Goal: Task Accomplishment & Management: Use online tool/utility

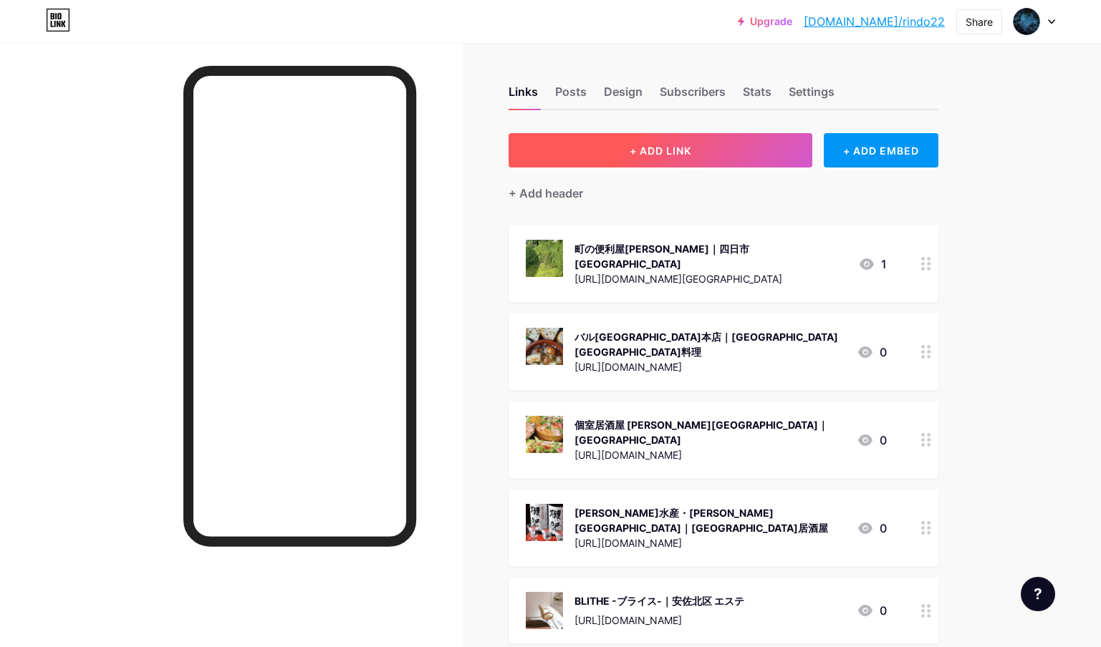
click at [789, 163] on button "+ ADD LINK" at bounding box center [660, 150] width 304 height 34
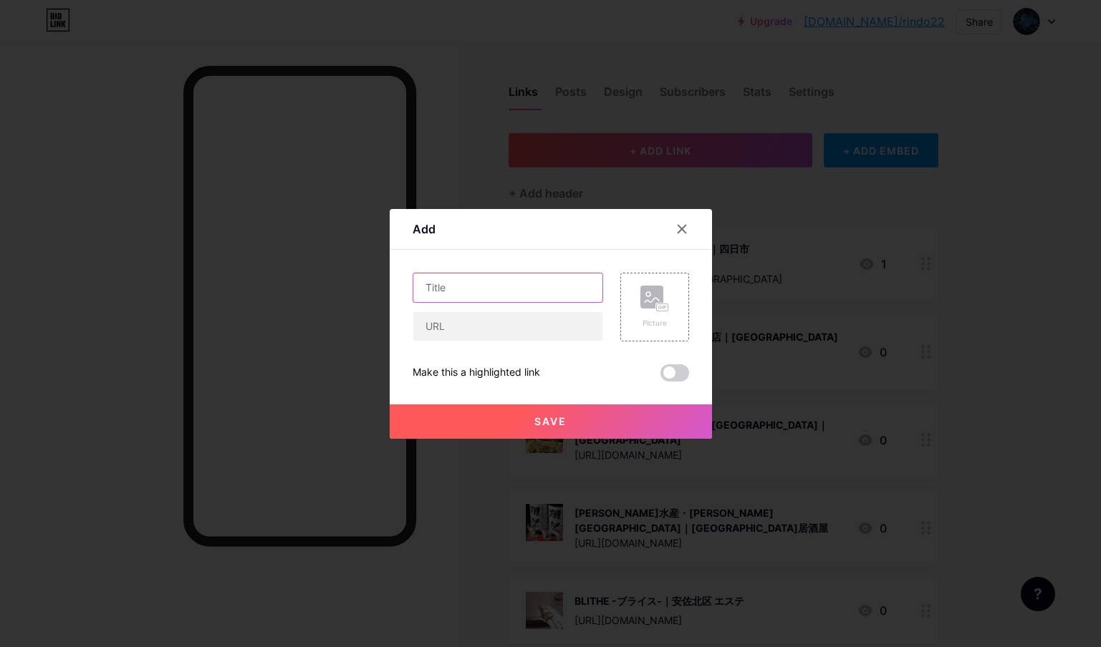
click at [496, 282] on input "text" at bounding box center [507, 288] width 189 height 29
paste input "Seasonal Kitchen Yon-Sun【洋食/[GEOGRAPHIC_DATA]】｜[GEOGRAPHIC_DATA] 洋食"
type input "Seasonal Kitchen Yon-Sun【洋食/[GEOGRAPHIC_DATA]】｜[GEOGRAPHIC_DATA] 洋食"
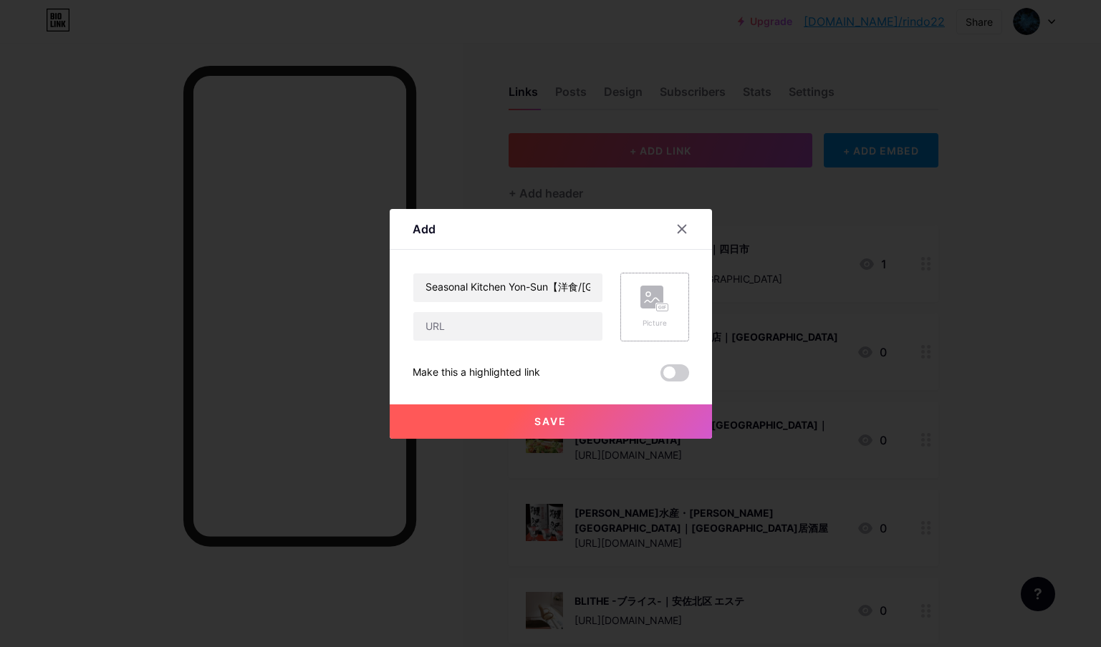
click at [654, 303] on rect at bounding box center [651, 297] width 23 height 23
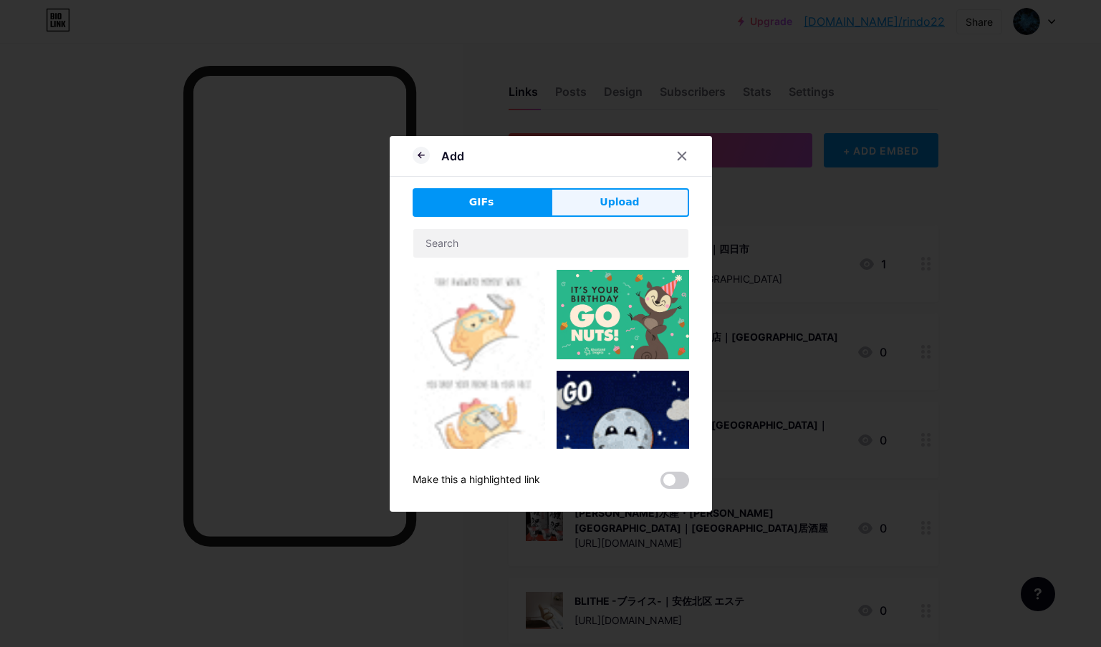
click at [646, 208] on button "Upload" at bounding box center [620, 202] width 138 height 29
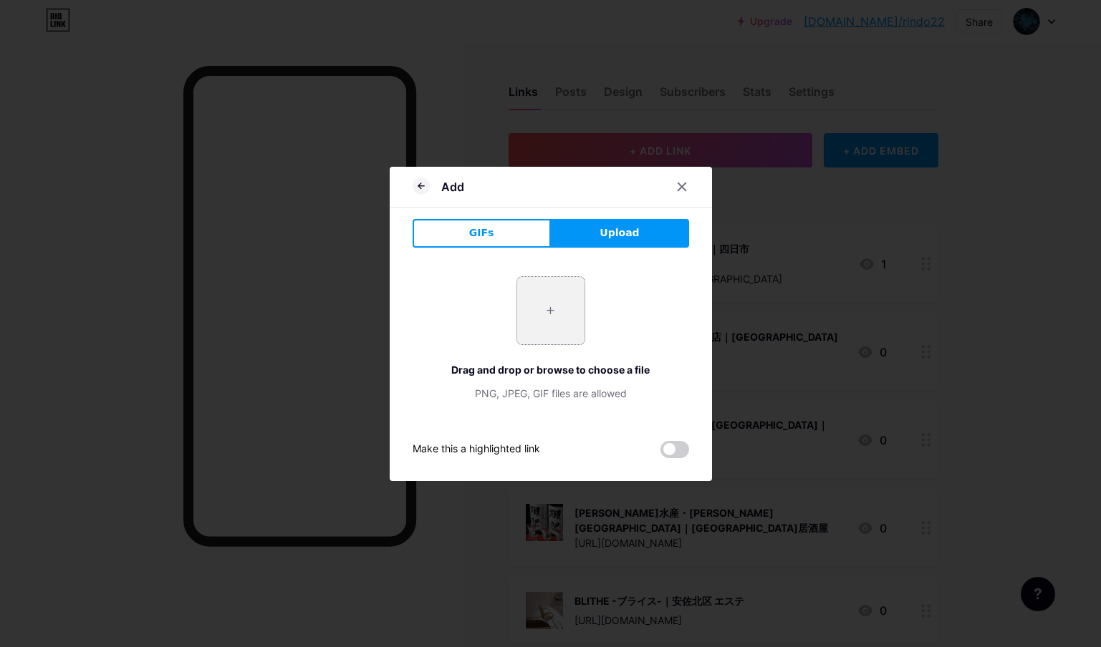
click at [564, 309] on input "file" at bounding box center [550, 310] width 67 height 67
type input "C:\fakepath\スクリーンショット [DATE] 11.47.15.jpg"
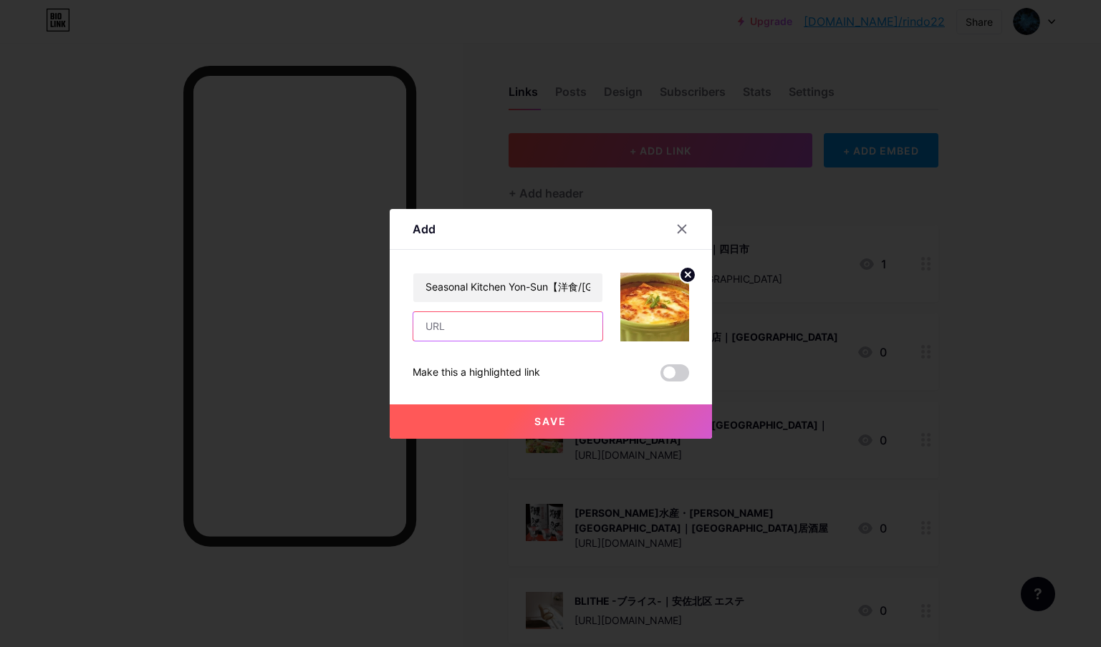
click at [515, 332] on input "text" at bounding box center [507, 326] width 189 height 29
paste input "[URL][DOMAIN_NAME]"
type input "[URL][DOMAIN_NAME]"
click at [596, 427] on button "Save" at bounding box center [551, 422] width 322 height 34
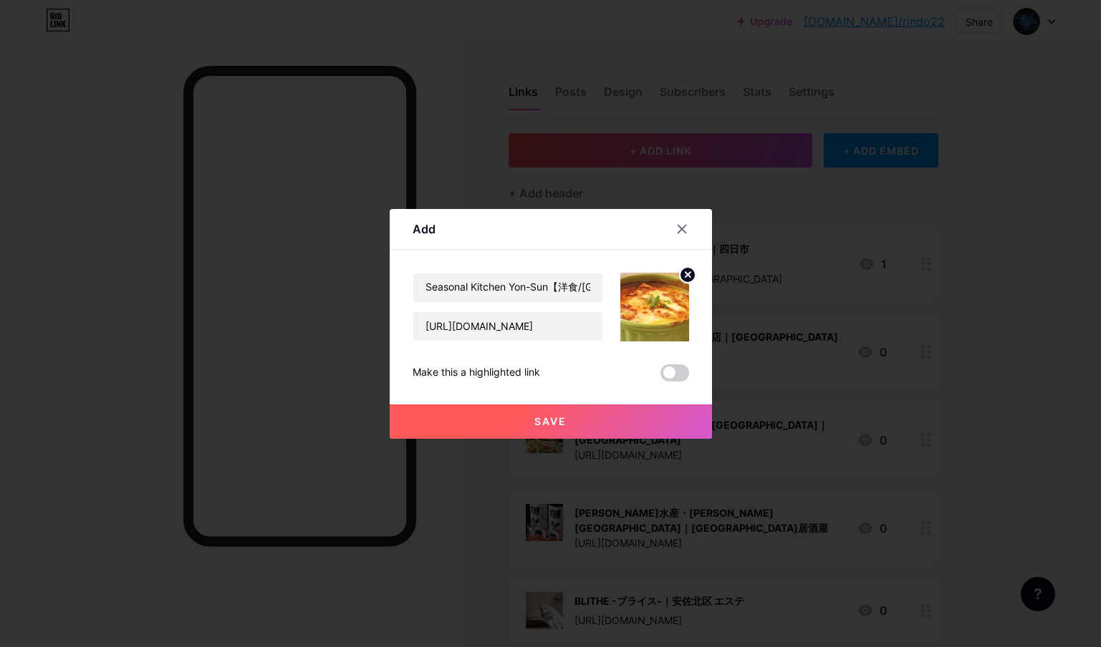
scroll to position [0, 0]
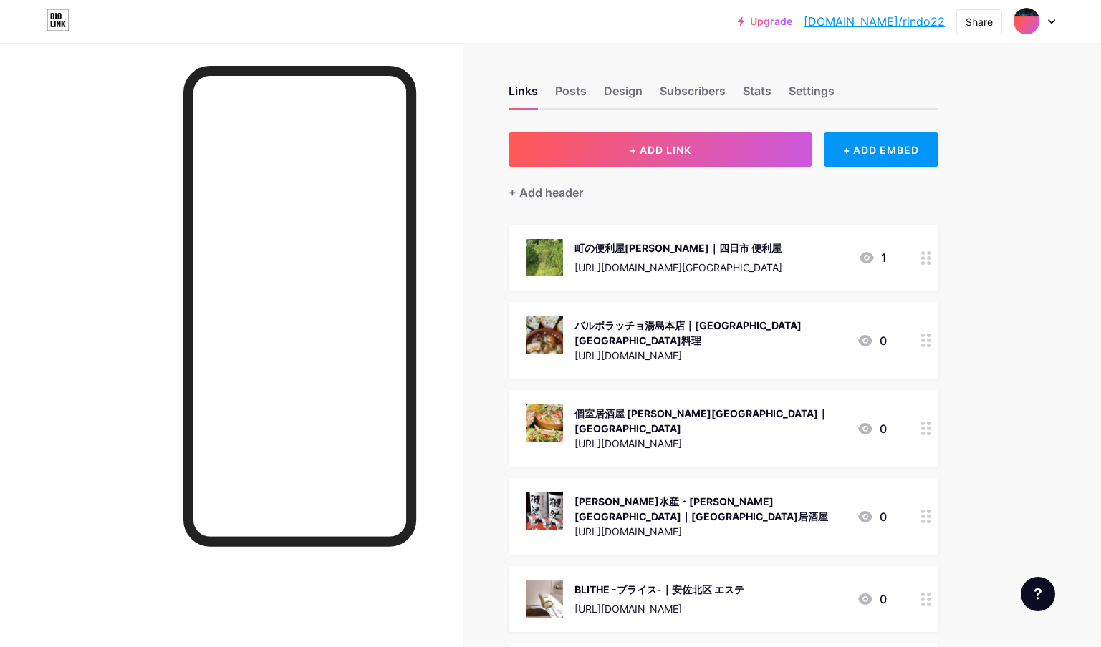
scroll to position [129810, 0]
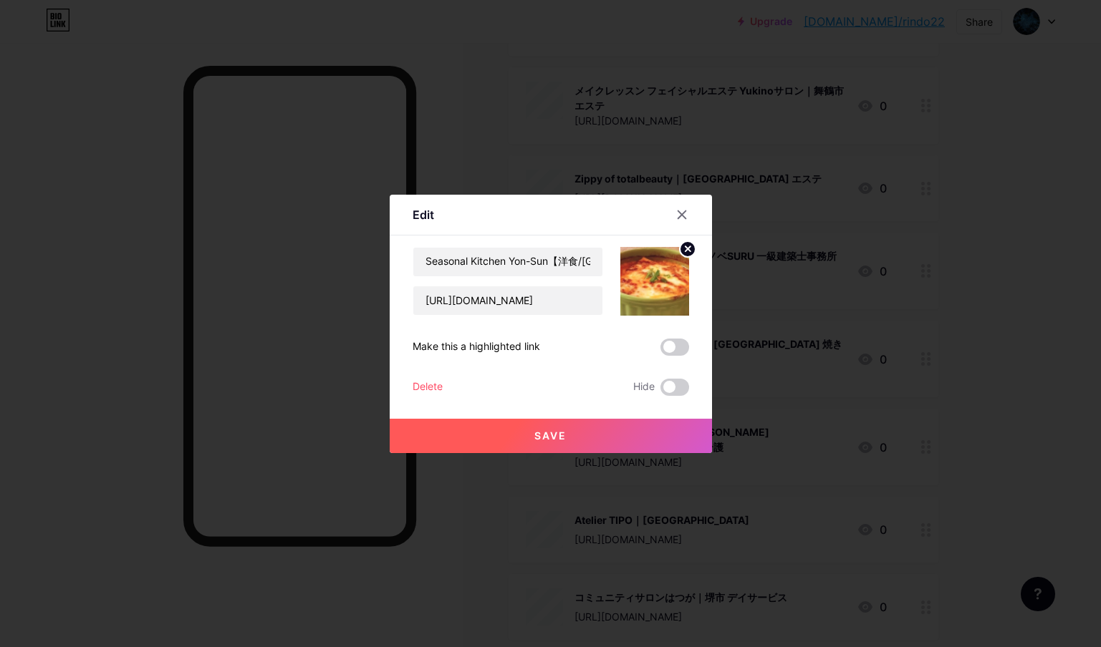
click at [513, 426] on button "Save" at bounding box center [551, 436] width 322 height 34
click at [427, 388] on div "Delete" at bounding box center [427, 387] width 30 height 17
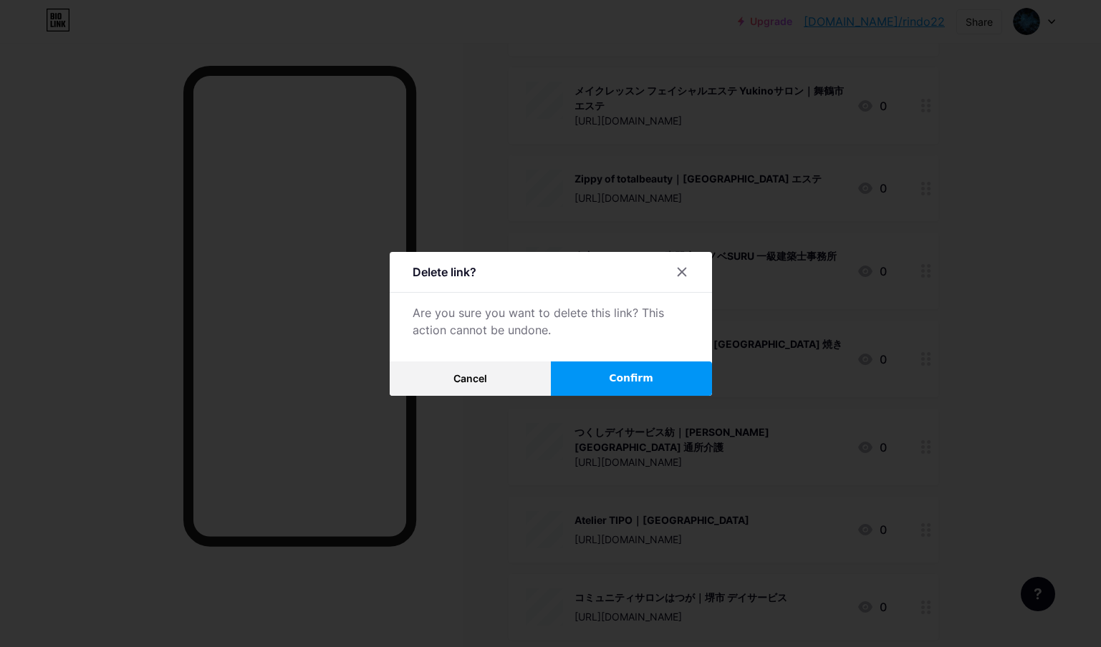
click at [634, 371] on span "Confirm" at bounding box center [631, 378] width 44 height 15
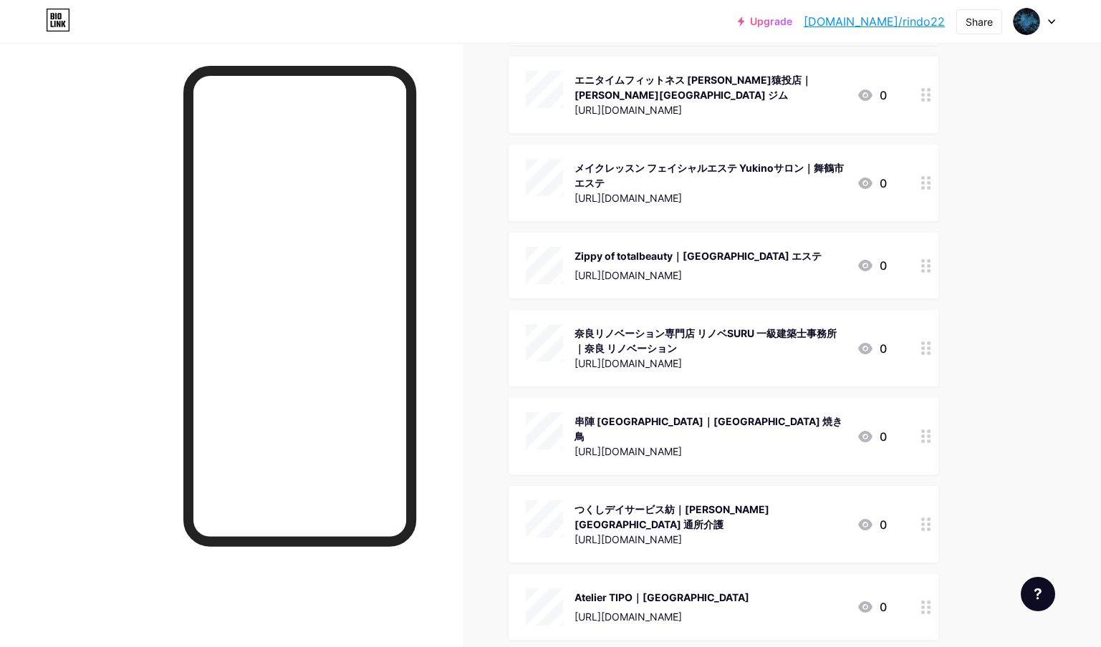
click at [1048, 26] on div at bounding box center [1034, 22] width 42 height 26
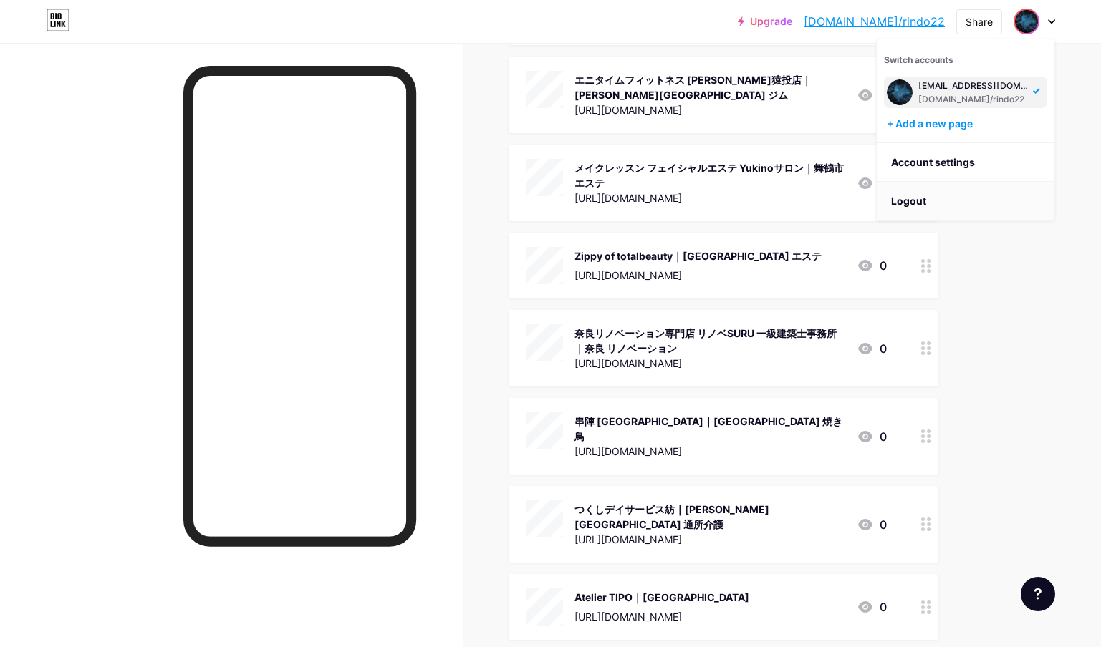
click at [954, 208] on li "Logout" at bounding box center [966, 201] width 178 height 39
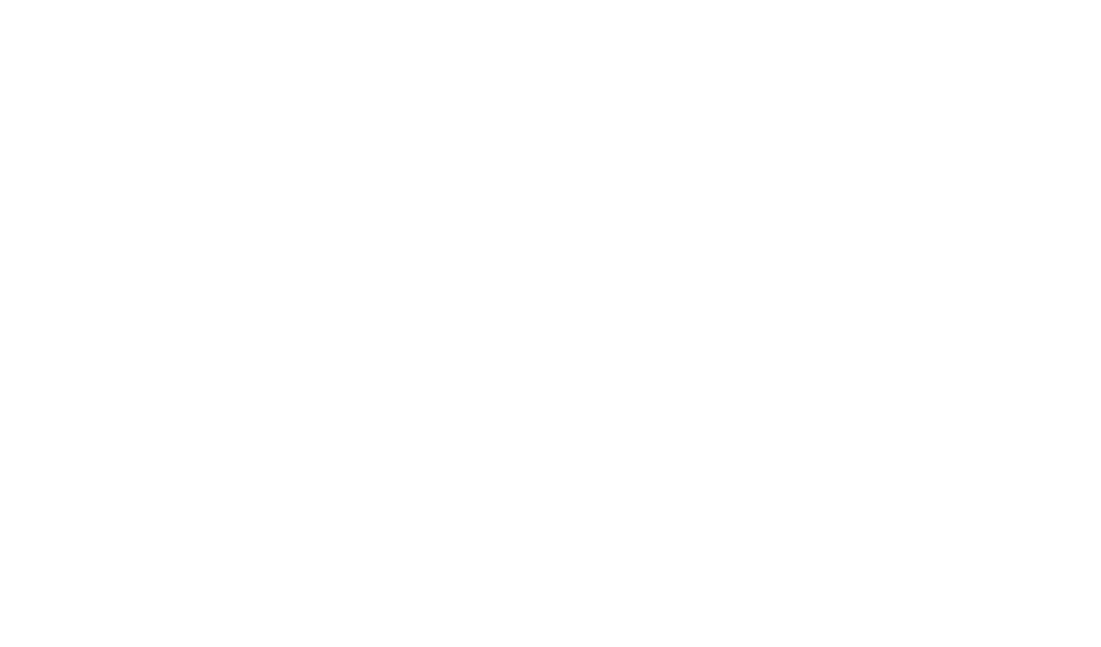
scroll to position [0, 0]
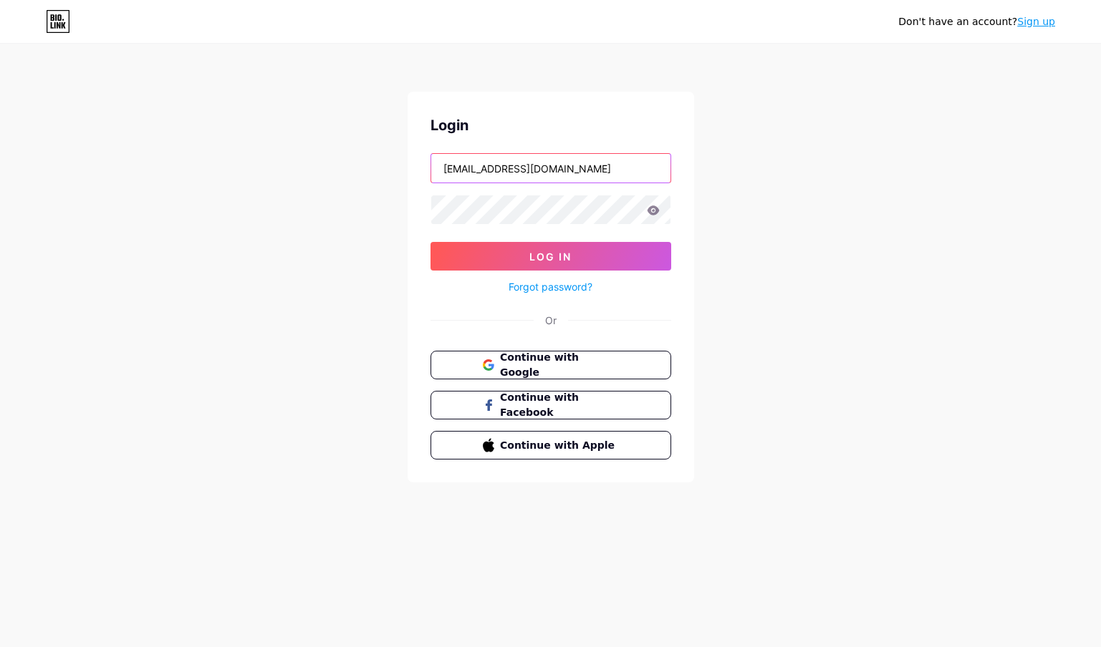
paste input "2"
drag, startPoint x: 610, startPoint y: 168, endPoint x: 392, endPoint y: 170, distance: 217.7
click at [392, 170] on div "Don't have an account? Sign up Login [EMAIL_ADDRESS][DOMAIN_NAME] Log In Forgot…" at bounding box center [550, 264] width 1101 height 528
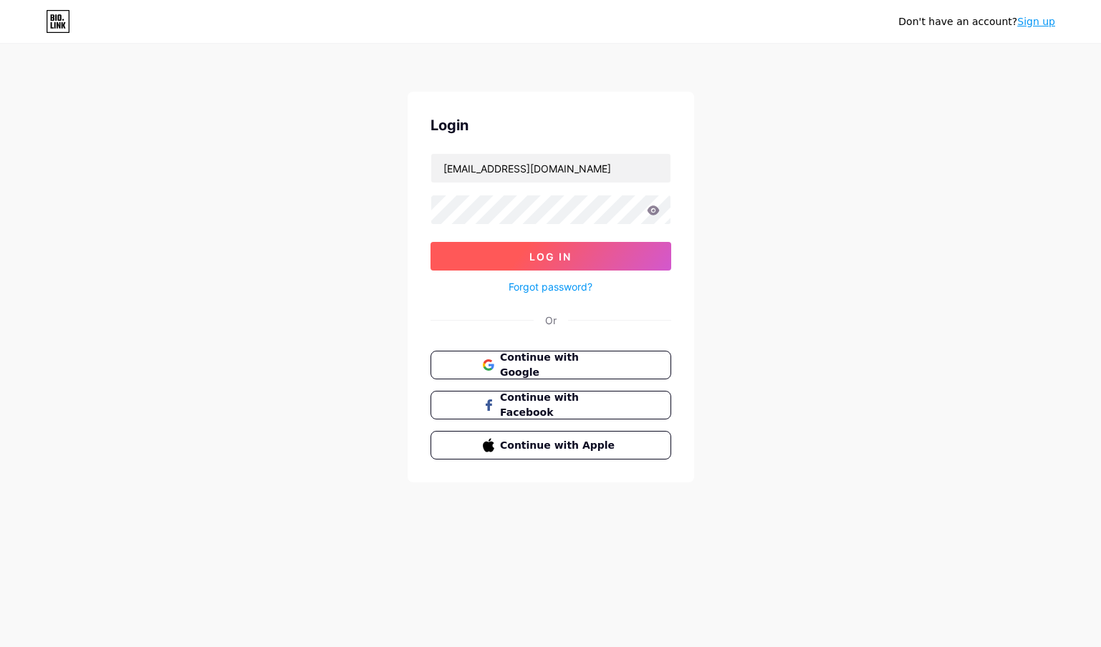
type input "[EMAIL_ADDRESS][DOMAIN_NAME]"
click at [634, 256] on button "Log In" at bounding box center [550, 256] width 241 height 29
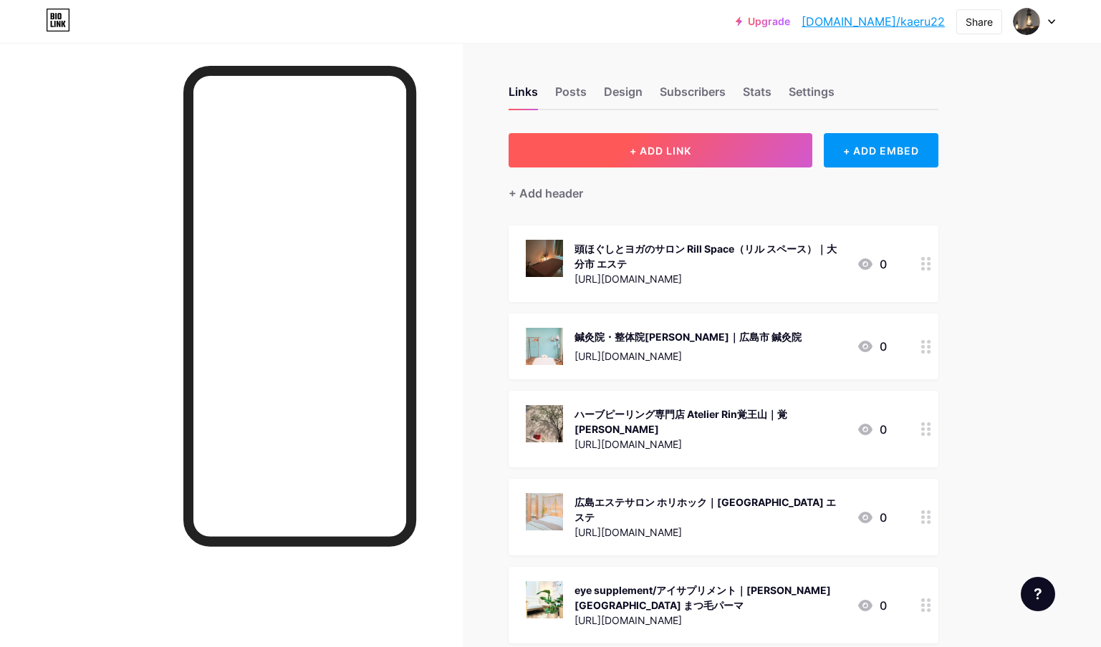
click at [695, 156] on button "+ ADD LINK" at bounding box center [660, 150] width 304 height 34
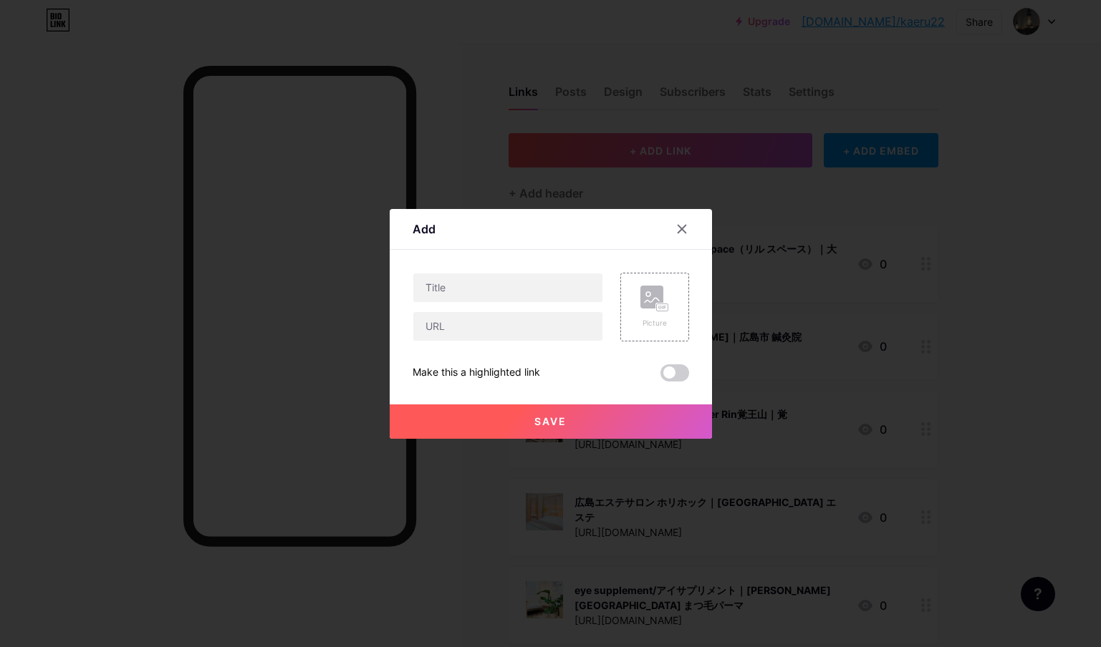
click at [487, 261] on div "Content YouTube Play YouTube video without leaving your page. ADD Vimeo Play Vi…" at bounding box center [550, 316] width 276 height 132
click at [486, 287] on input "text" at bounding box center [507, 288] width 189 height 29
paste input "Seasonal Kitchen Yon-Sun【洋食/[GEOGRAPHIC_DATA]】｜[GEOGRAPHIC_DATA] 洋食"
type input "Seasonal Kitchen Yon-Sun【洋食/[GEOGRAPHIC_DATA]】｜[GEOGRAPHIC_DATA] 洋食"
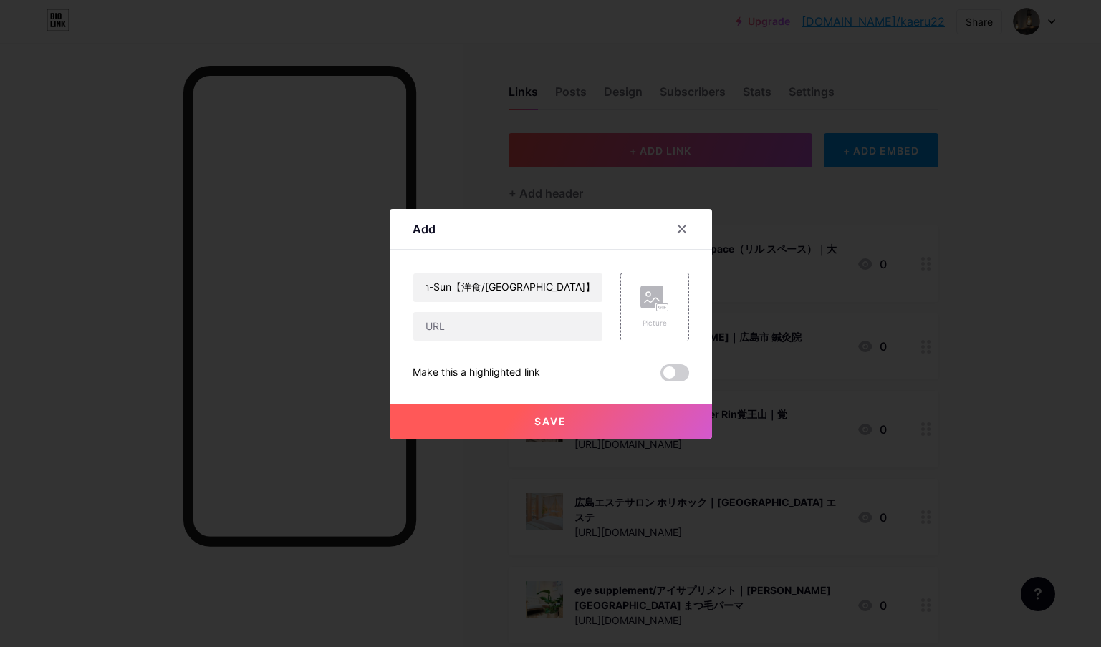
scroll to position [0, 0]
click at [541, 333] on input "text" at bounding box center [507, 326] width 189 height 29
paste input "[URL][DOMAIN_NAME]"
type input "[URL][DOMAIN_NAME]"
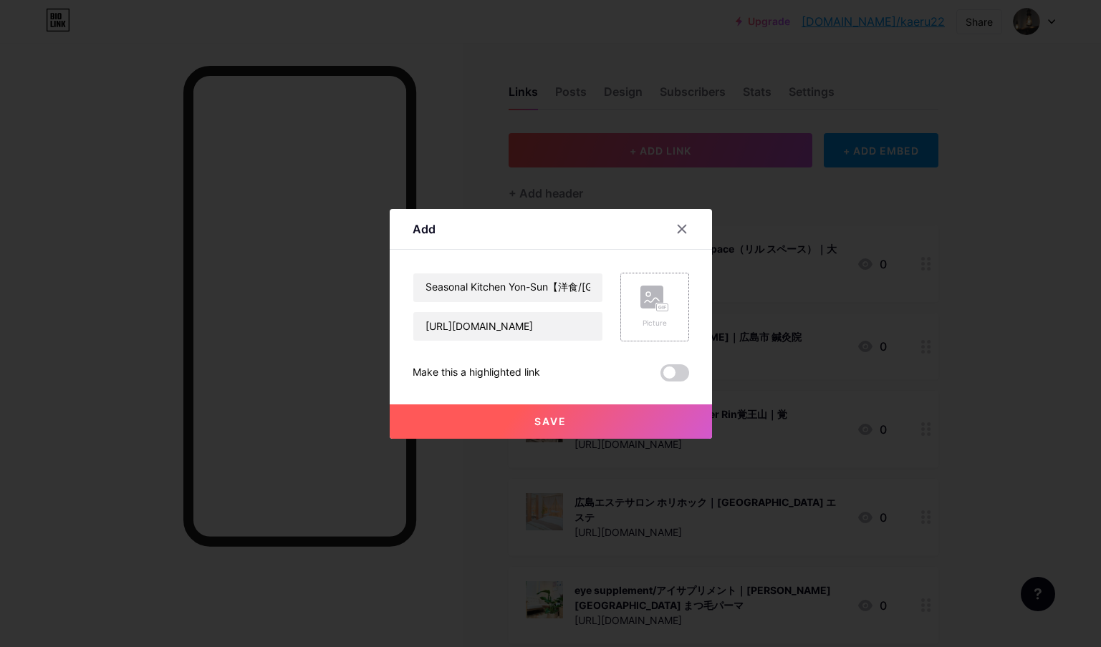
click at [654, 314] on div "Picture" at bounding box center [654, 307] width 29 height 43
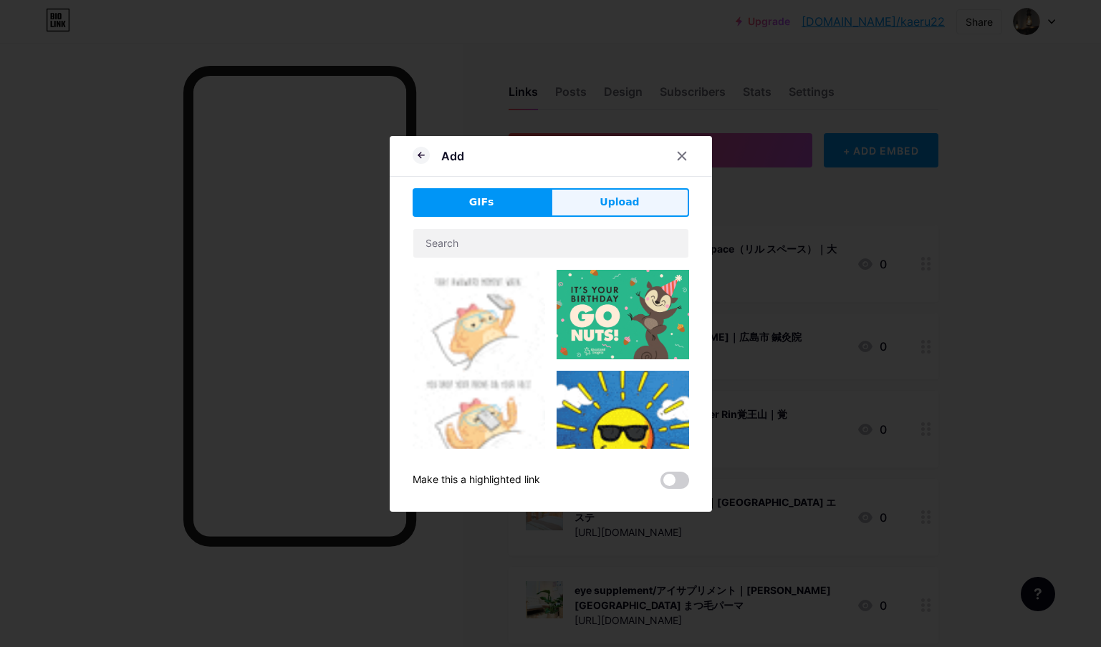
click at [649, 212] on button "Upload" at bounding box center [620, 202] width 138 height 29
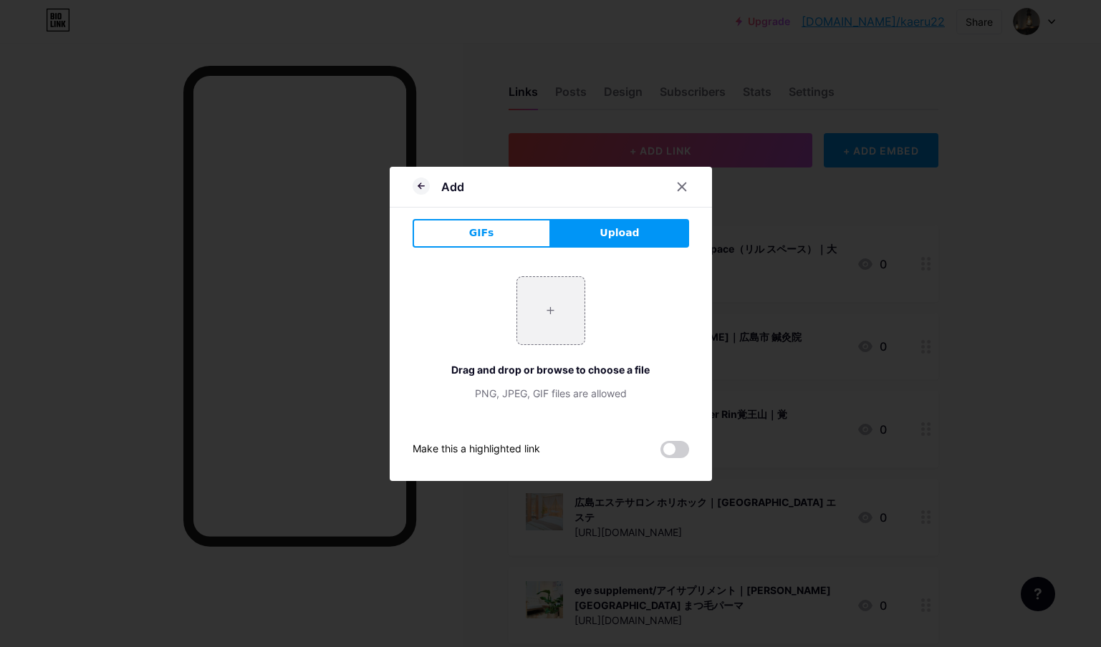
click at [615, 241] on button "Upload" at bounding box center [620, 233] width 138 height 29
click at [542, 302] on input "file" at bounding box center [550, 310] width 67 height 67
type input "C:\fakepath\スクリーンショット [DATE] 11.47.15.jpg"
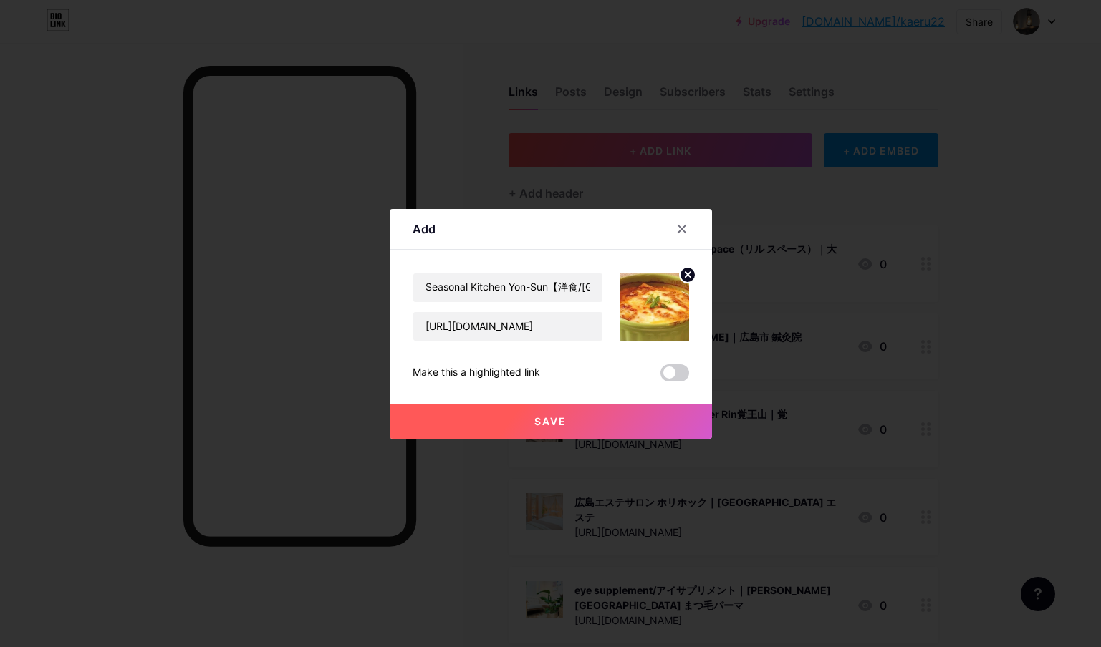
click at [565, 427] on span "Save" at bounding box center [550, 421] width 32 height 12
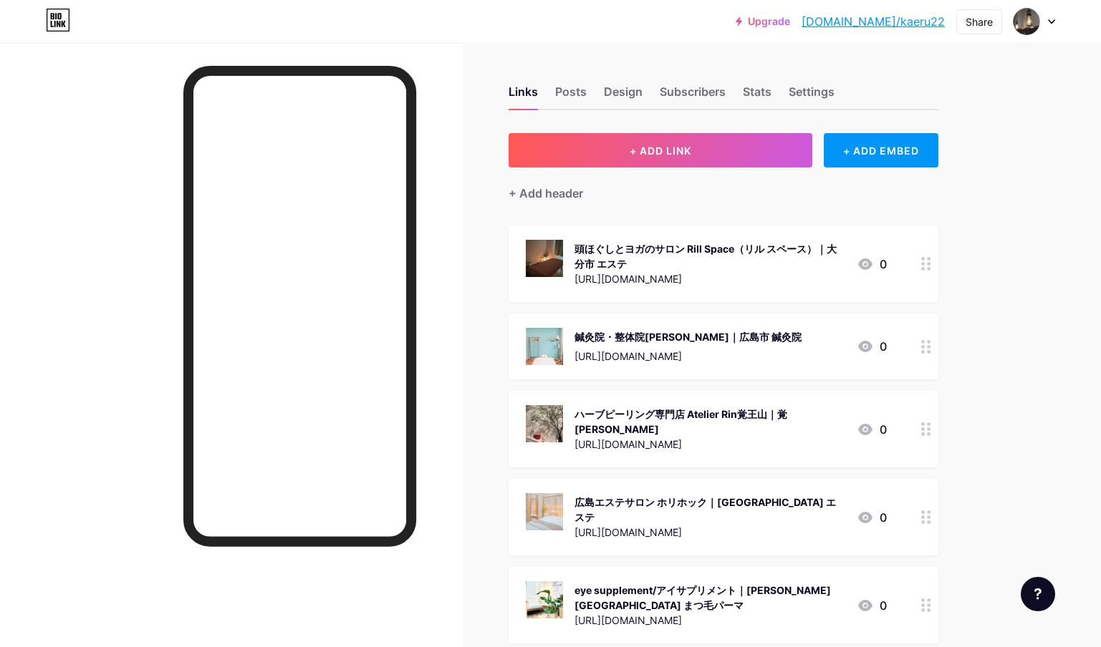
click at [983, 29] on div "Share" at bounding box center [978, 21] width 27 height 15
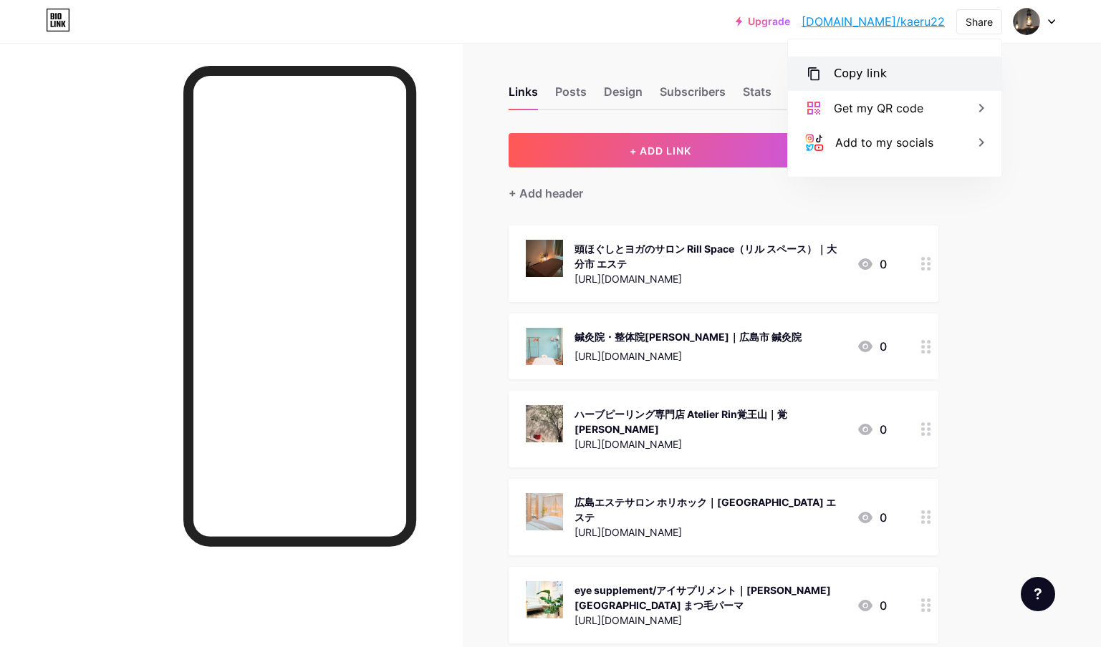
click at [942, 79] on div "Copy link" at bounding box center [894, 74] width 213 height 34
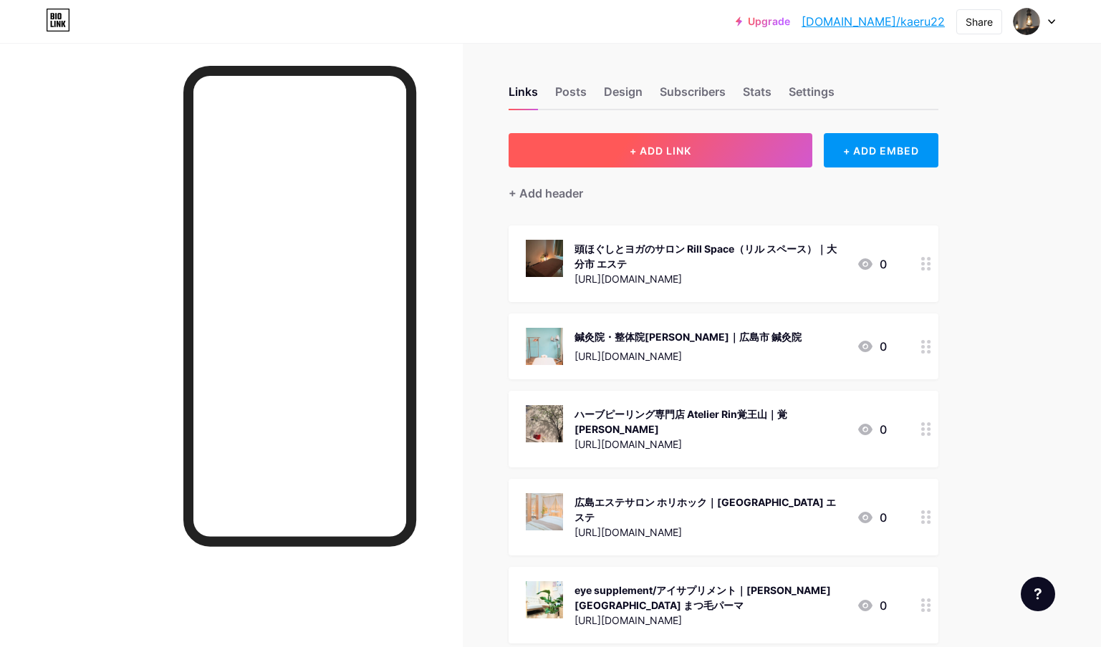
click at [728, 158] on button "+ ADD LINK" at bounding box center [660, 150] width 304 height 34
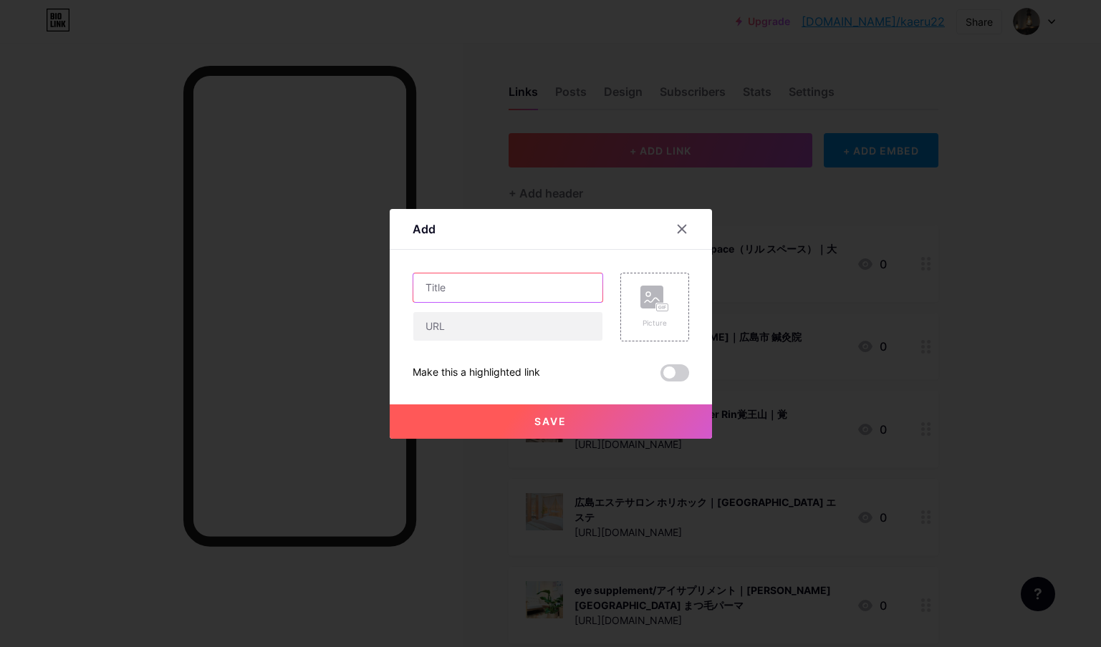
click at [513, 294] on input "text" at bounding box center [507, 288] width 189 height 29
paste input "あぷろ大名店｜大名 韓国料理"
type input "あぷろ大名店｜大名 韓国料理"
drag, startPoint x: 491, startPoint y: 311, endPoint x: 499, endPoint y: 324, distance: 15.5
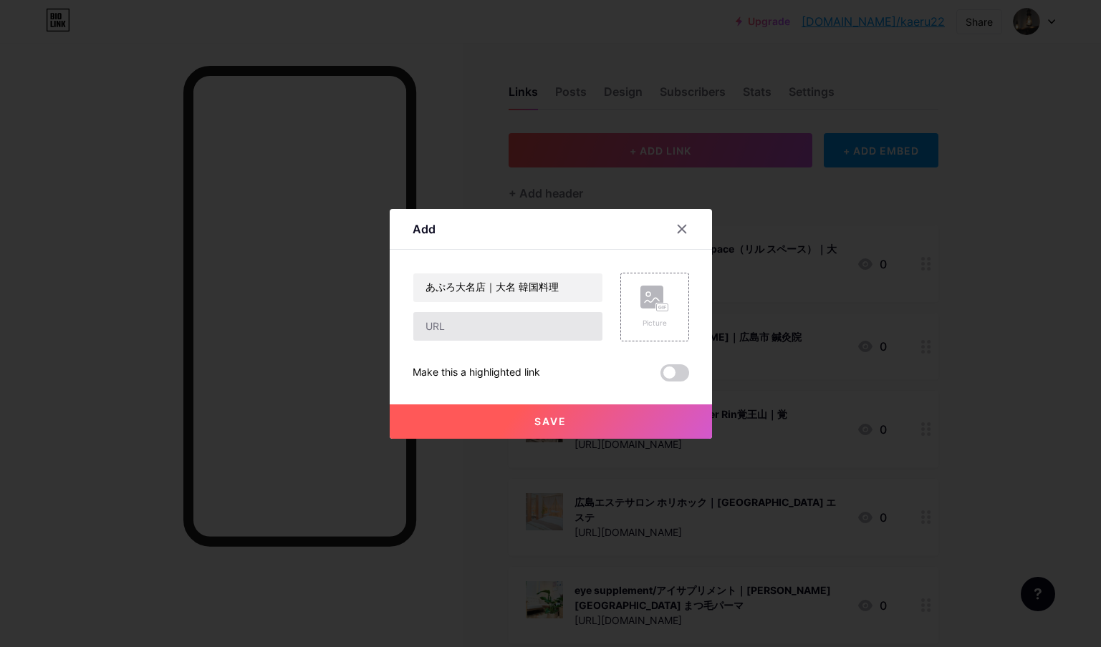
click at [492, 312] on div at bounding box center [507, 327] width 190 height 30
click at [499, 324] on input "text" at bounding box center [507, 326] width 189 height 29
paste input "[URL][DOMAIN_NAME]"
type input "[URL][DOMAIN_NAME]"
click at [636, 312] on div "Picture" at bounding box center [654, 307] width 69 height 69
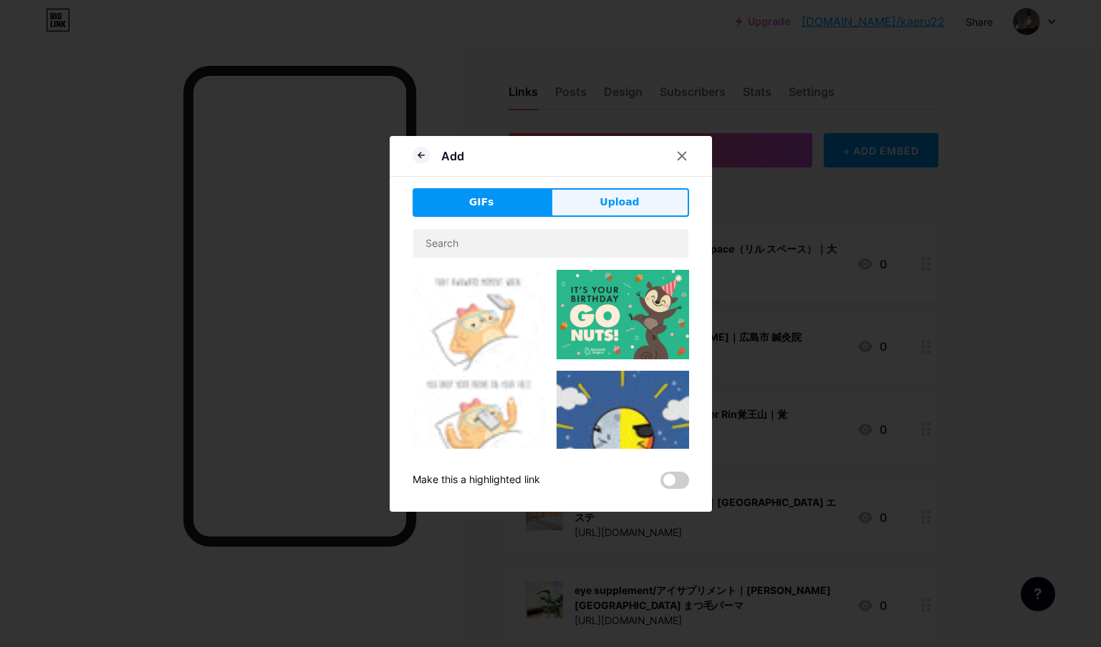
click at [632, 209] on span "Upload" at bounding box center [618, 202] width 39 height 15
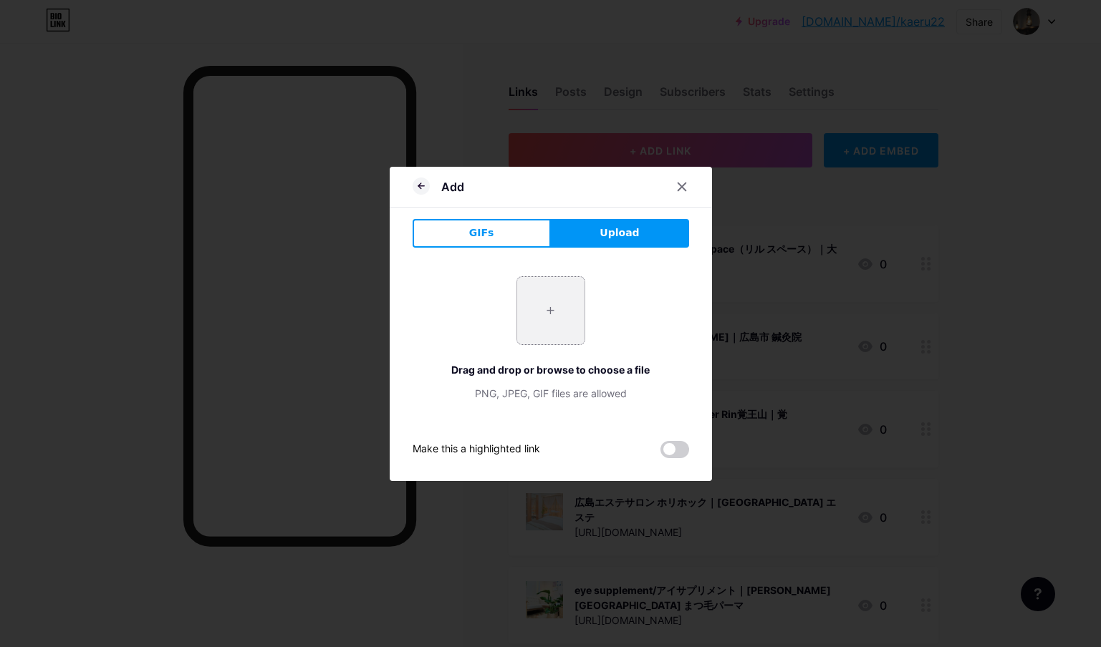
click at [543, 306] on input "file" at bounding box center [550, 310] width 67 height 67
type input "C:\fakepath\スクリーンショット [DATE] 11.57.43.jpg"
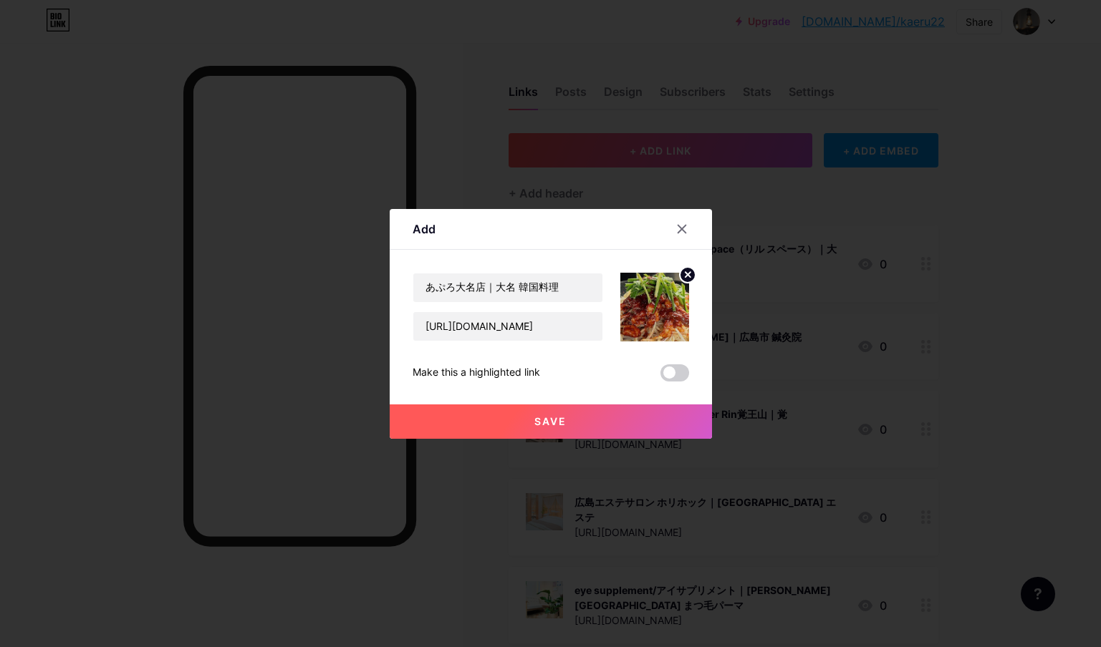
click at [598, 423] on button "Save" at bounding box center [551, 422] width 322 height 34
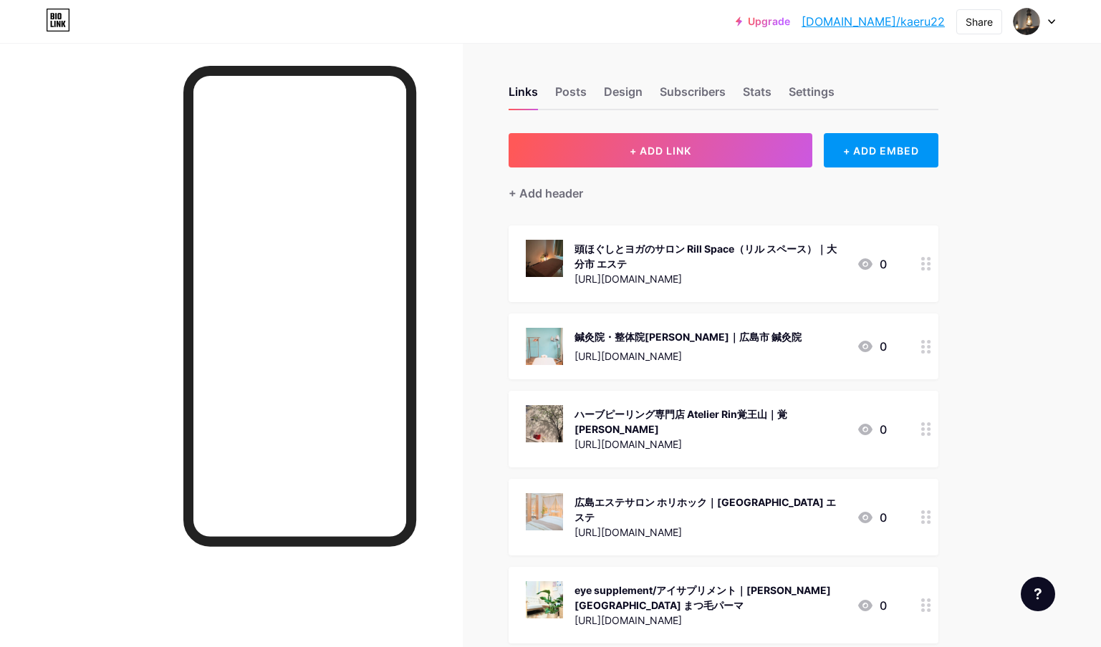
click at [978, 27] on div "Share" at bounding box center [978, 21] width 27 height 15
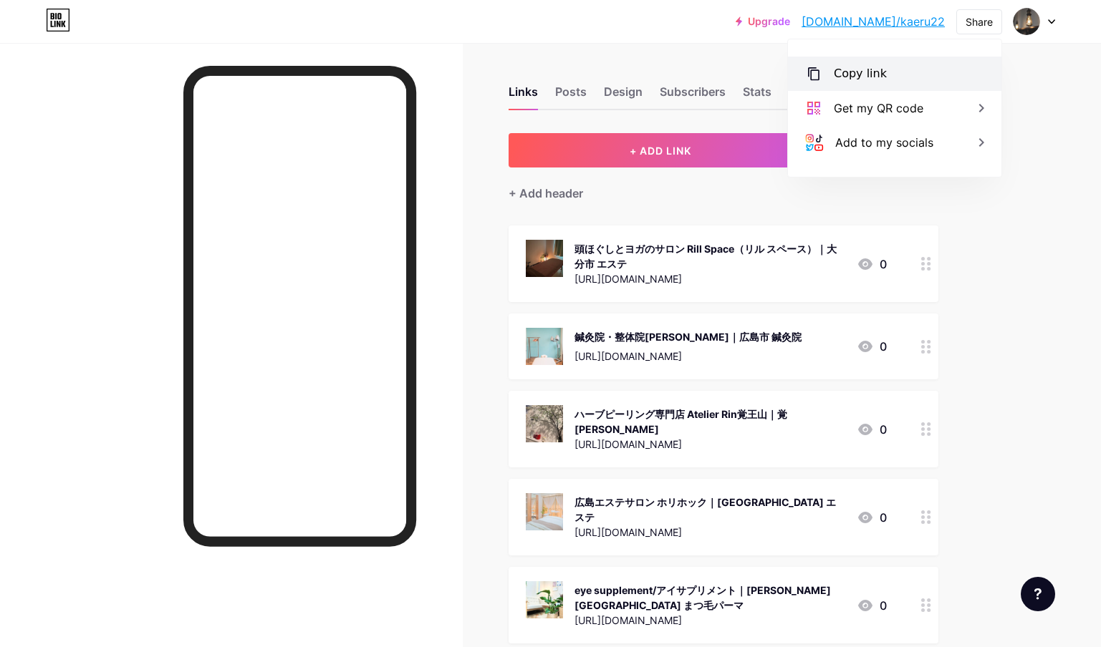
click at [919, 71] on div "Copy link" at bounding box center [894, 74] width 213 height 34
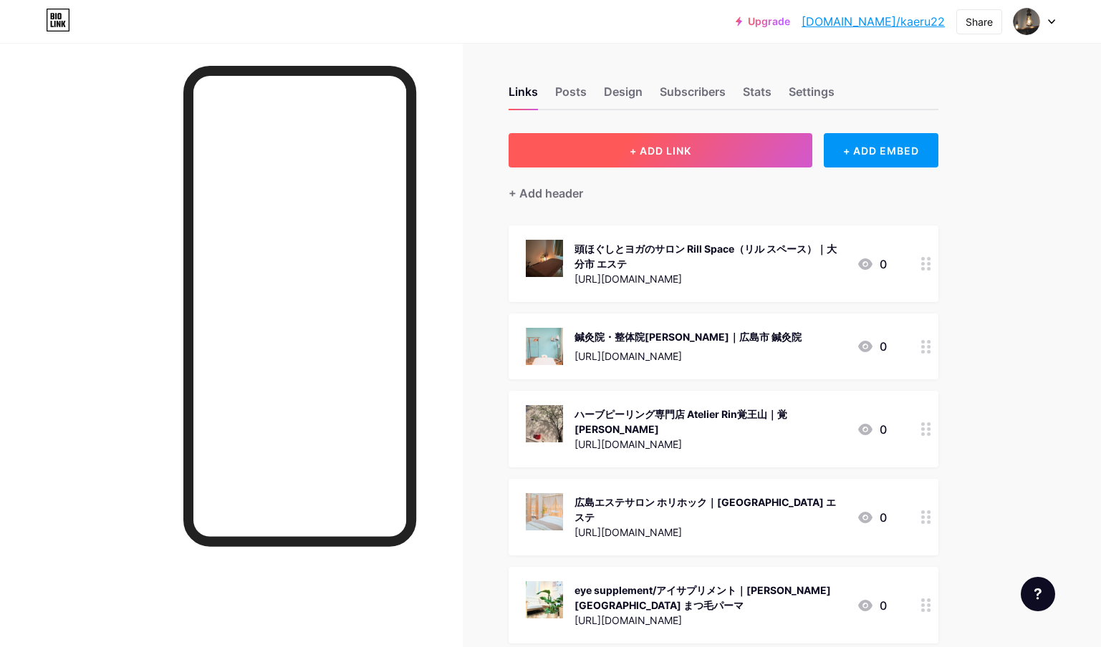
click at [728, 158] on button "+ ADD LINK" at bounding box center [660, 150] width 304 height 34
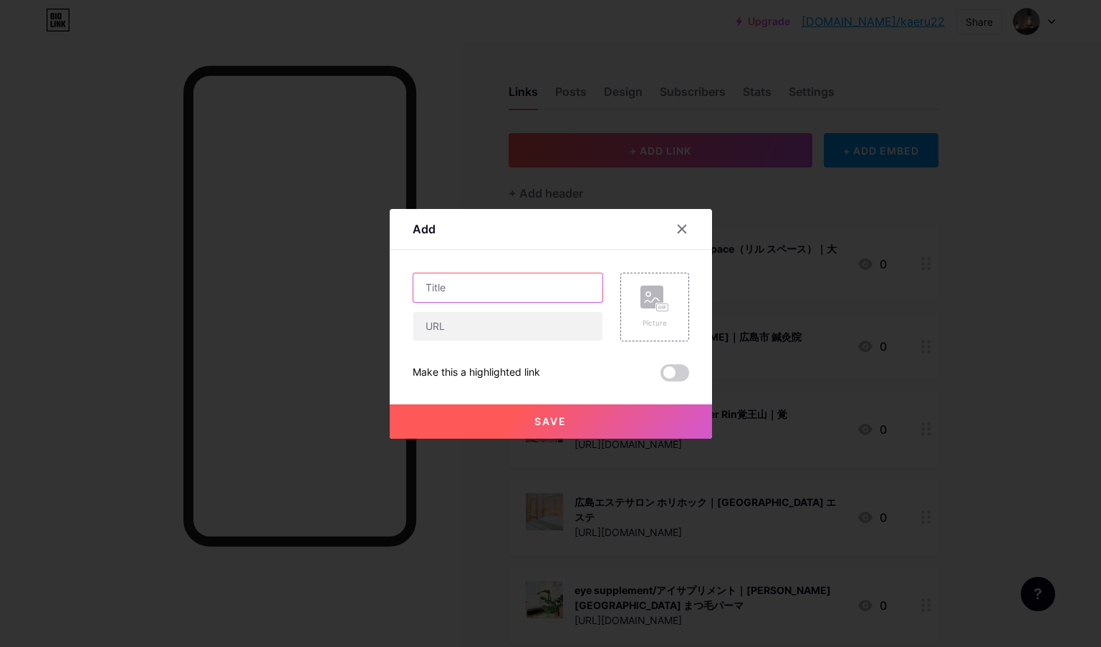
click at [431, 280] on input "text" at bounding box center [507, 288] width 189 height 29
paste input "うどん処 福倉｜天神橋 ランチ"
type input "うどん処 福倉｜天神橋 ランチ"
click at [493, 333] on input "text" at bounding box center [507, 326] width 189 height 29
paste input "[URL][DOMAIN_NAME]"
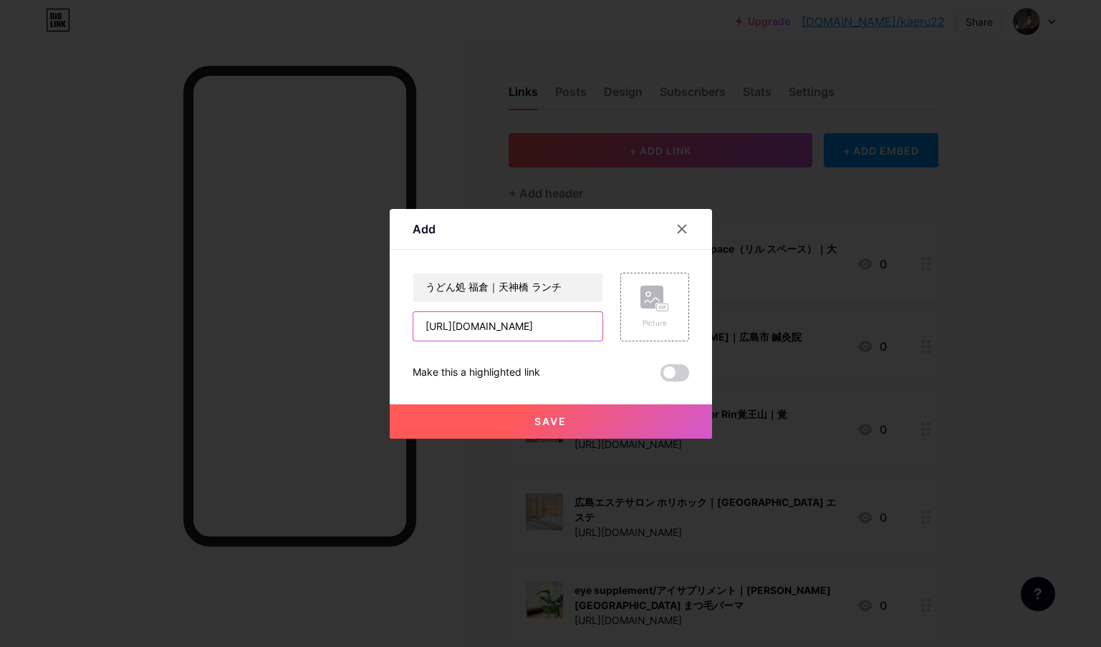
scroll to position [0, 27]
type input "[URL][DOMAIN_NAME]"
click at [660, 324] on div "Picture" at bounding box center [654, 323] width 29 height 11
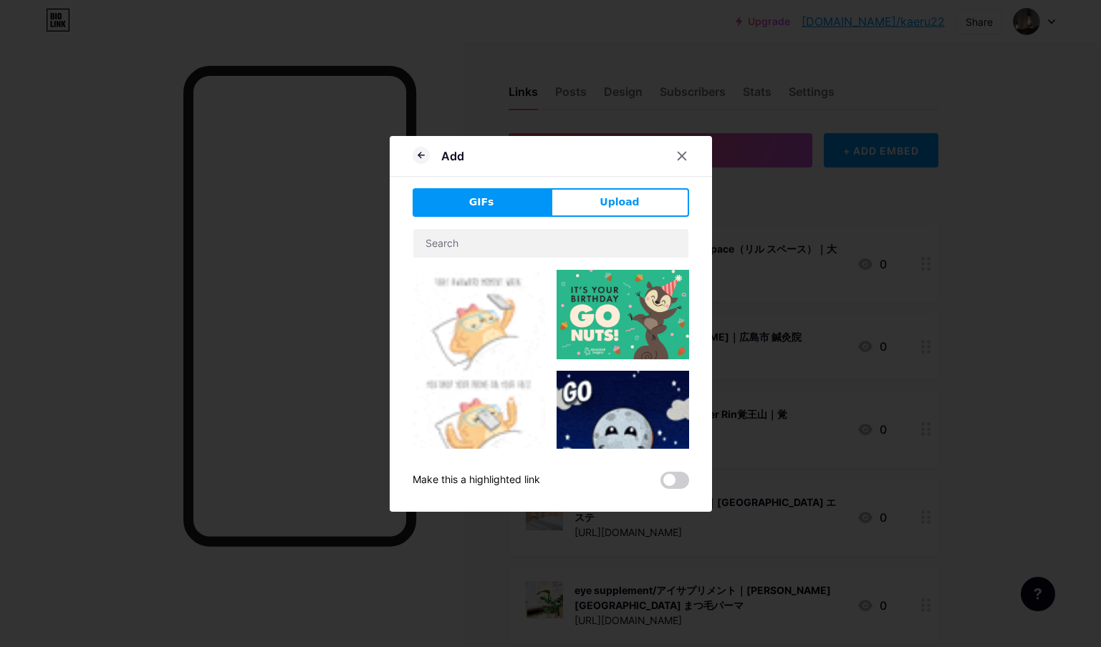
click at [652, 204] on button "Upload" at bounding box center [620, 202] width 138 height 29
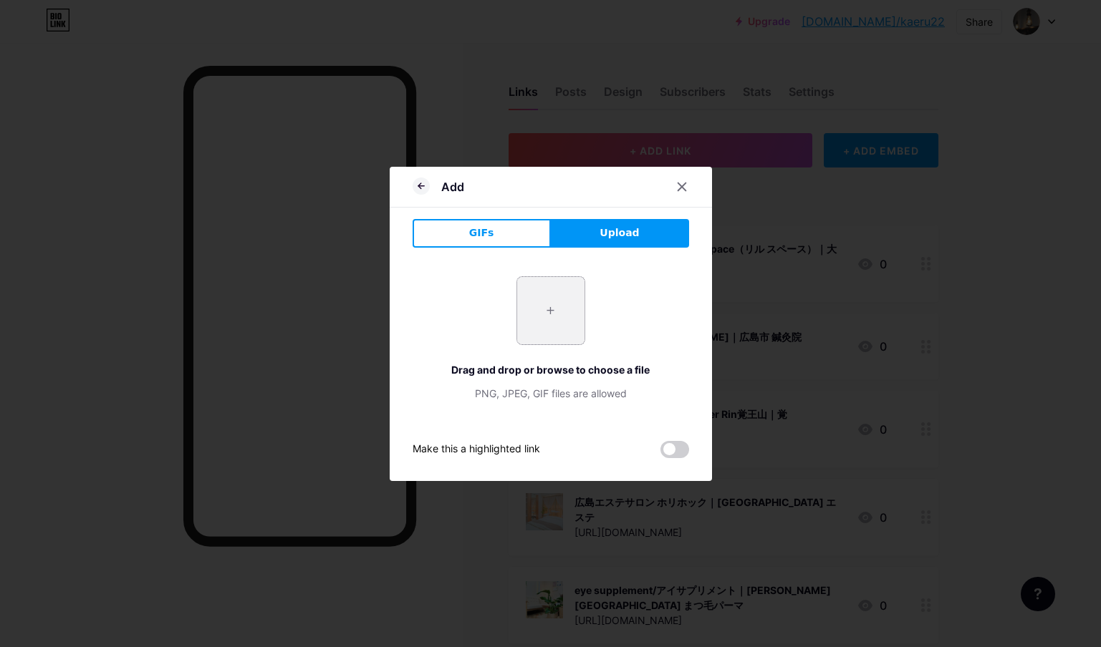
click at [544, 319] on input "file" at bounding box center [550, 310] width 67 height 67
type input "C:\fakepath\スクリーンショット [DATE] 12.01.40.jpg"
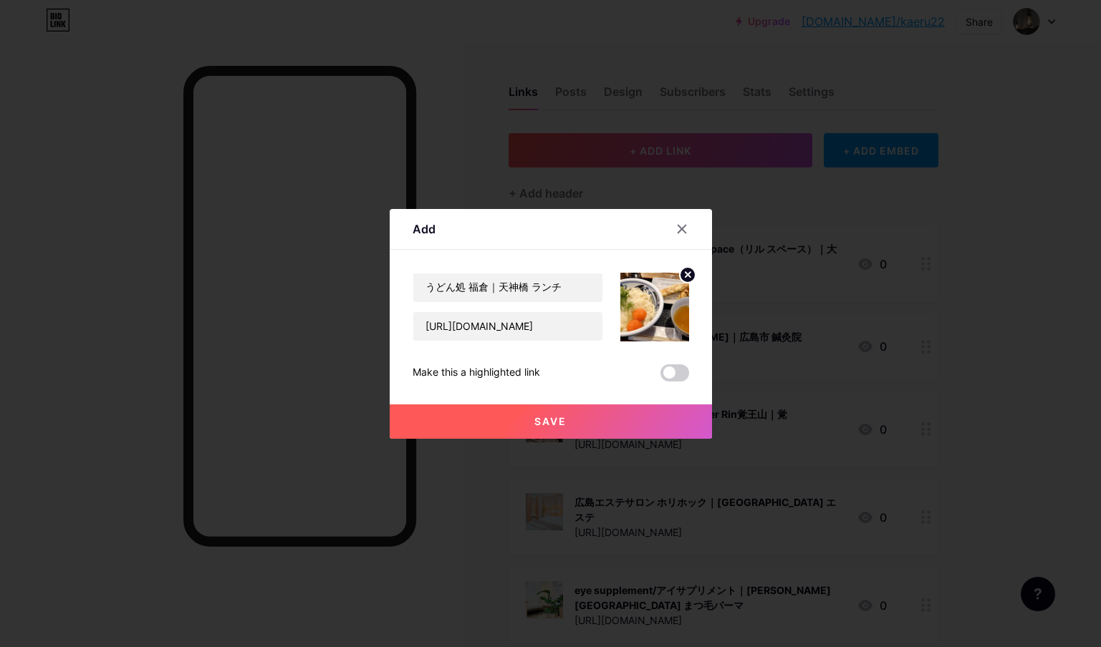
click at [573, 428] on button "Save" at bounding box center [551, 422] width 322 height 34
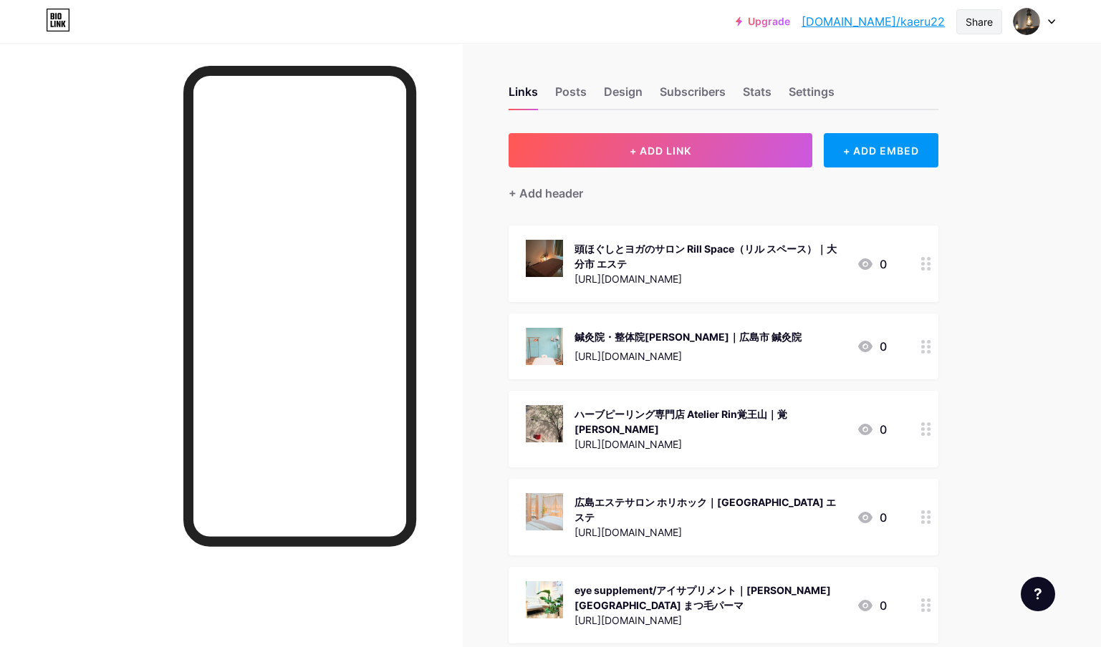
click at [977, 29] on div "Share" at bounding box center [979, 21] width 46 height 25
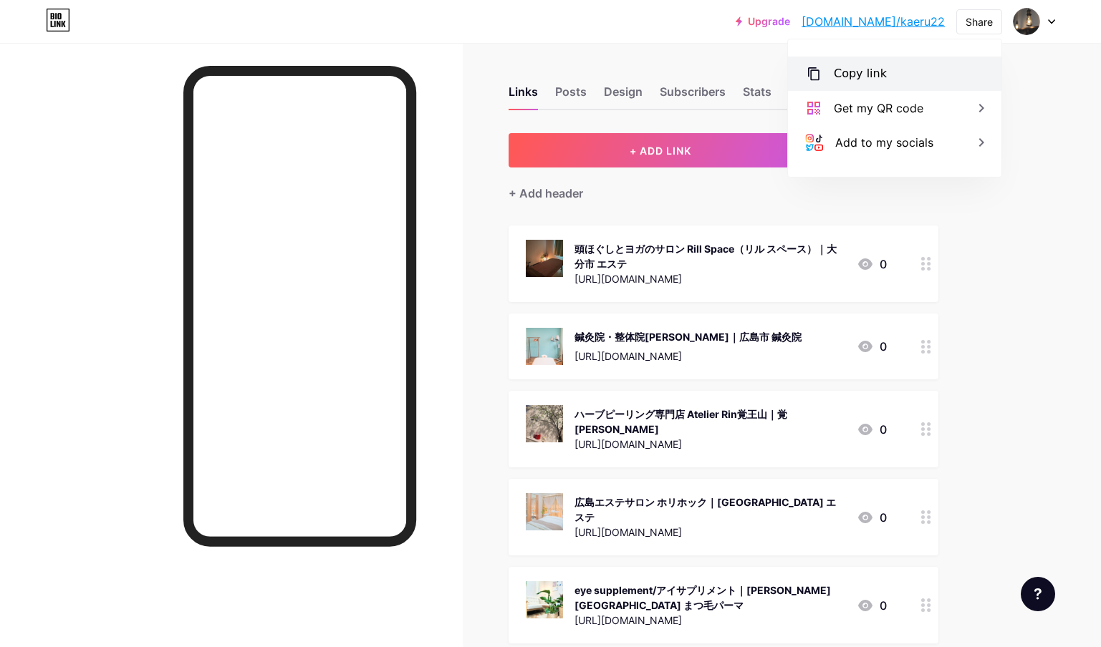
click at [919, 77] on div "Copy link" at bounding box center [894, 74] width 213 height 34
